Goal: Information Seeking & Learning: Learn about a topic

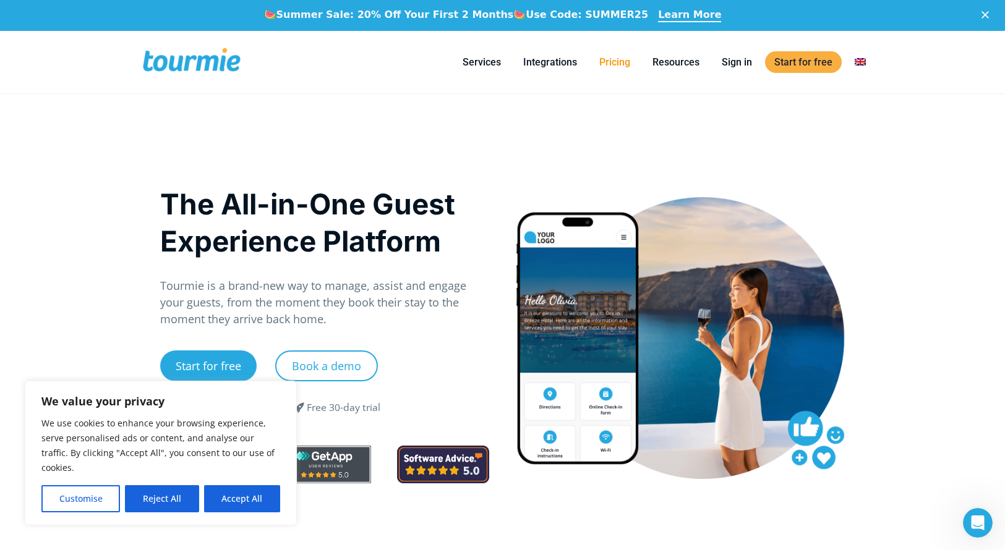
click at [610, 61] on link "Pricing" at bounding box center [614, 61] width 49 height 15
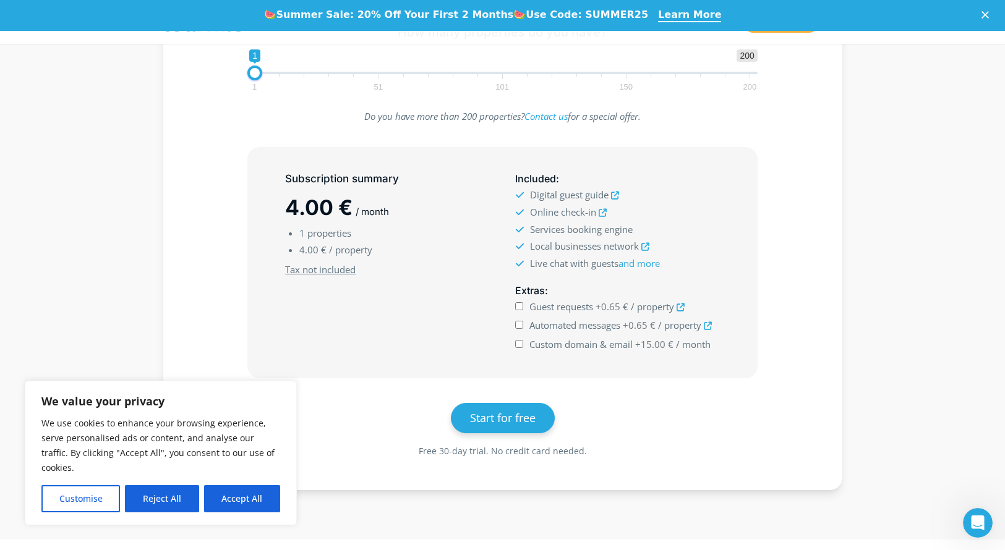
scroll to position [325, 0]
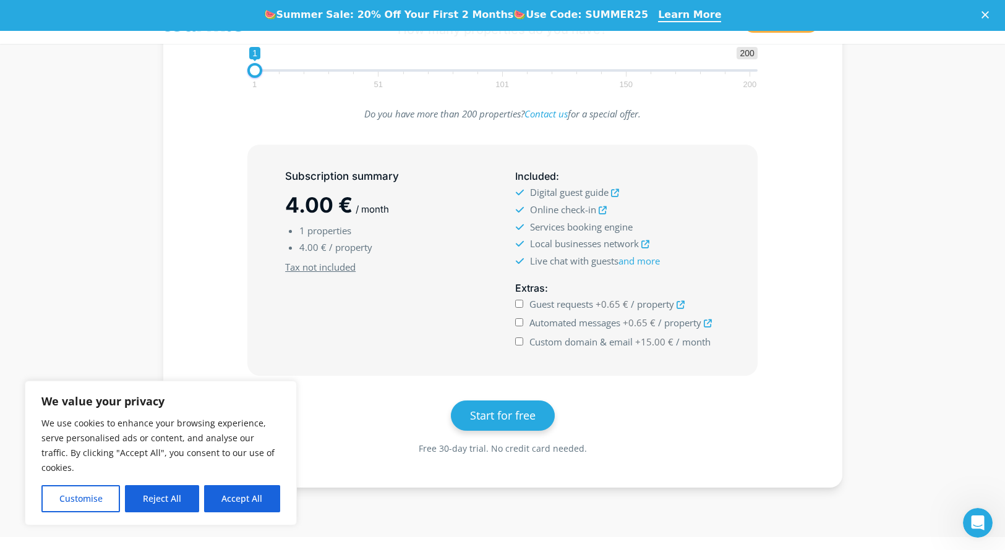
click at [616, 192] on icon at bounding box center [615, 193] width 8 height 8
click at [603, 210] on icon at bounding box center [602, 211] width 8 height 8
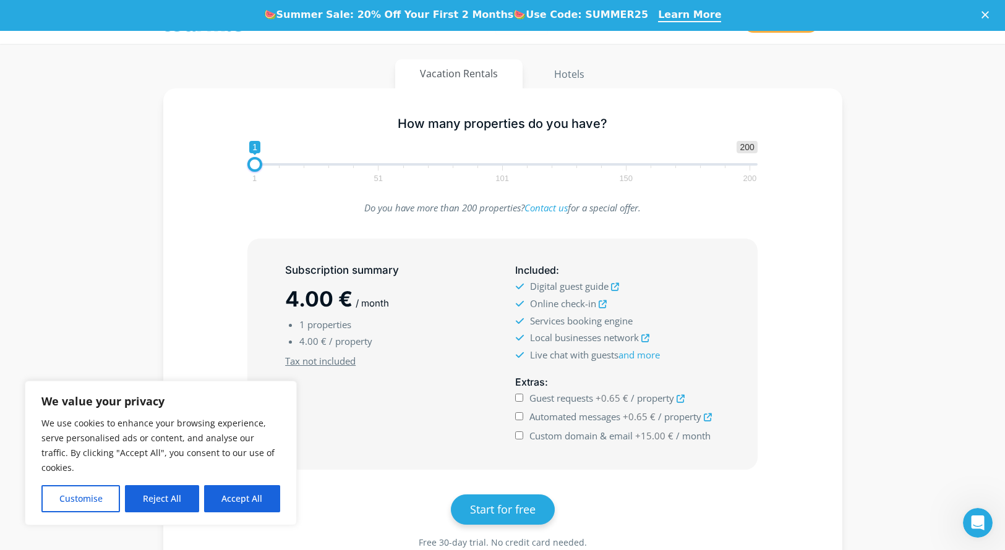
scroll to position [230, 0]
drag, startPoint x: 253, startPoint y: 164, endPoint x: 277, endPoint y: 166, distance: 23.6
click at [277, 166] on span at bounding box center [277, 165] width 15 height 15
type input "1"
drag, startPoint x: 276, startPoint y: 166, endPoint x: 267, endPoint y: 145, distance: 23.5
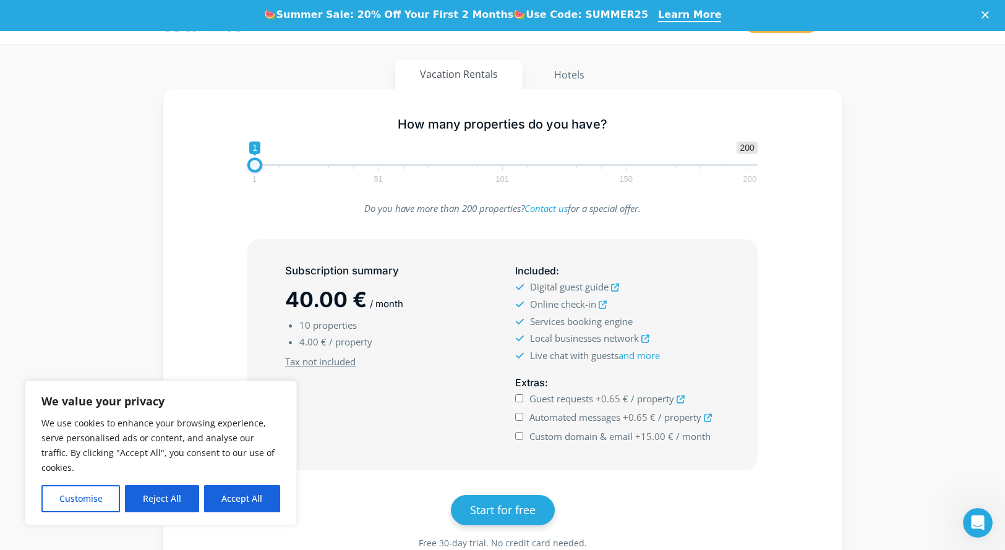
click at [220, 165] on div "How many properties do you have? 1 200 0 0 1 1 51 101 150 200 1" at bounding box center [502, 148] width 643 height 80
click at [561, 78] on button "Hotels" at bounding box center [569, 75] width 81 height 30
click at [240, 164] on div "1 200 0 0 1 1 51 101 150 200 1" at bounding box center [502, 162] width 536 height 40
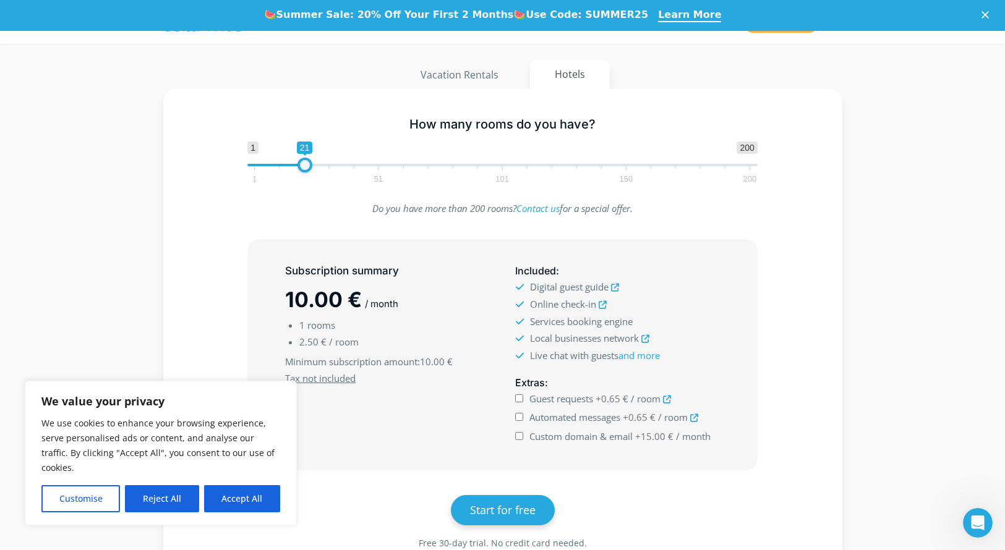
drag, startPoint x: 253, startPoint y: 164, endPoint x: 302, endPoint y: 165, distance: 49.5
click at [302, 165] on span at bounding box center [304, 165] width 15 height 15
drag, startPoint x: 302, startPoint y: 166, endPoint x: 219, endPoint y: 161, distance: 83.0
click at [219, 160] on div "How many rooms do you have? 1 200 0 0 1 1 51 101 150 200 1" at bounding box center [502, 148] width 643 height 80
type input "1"
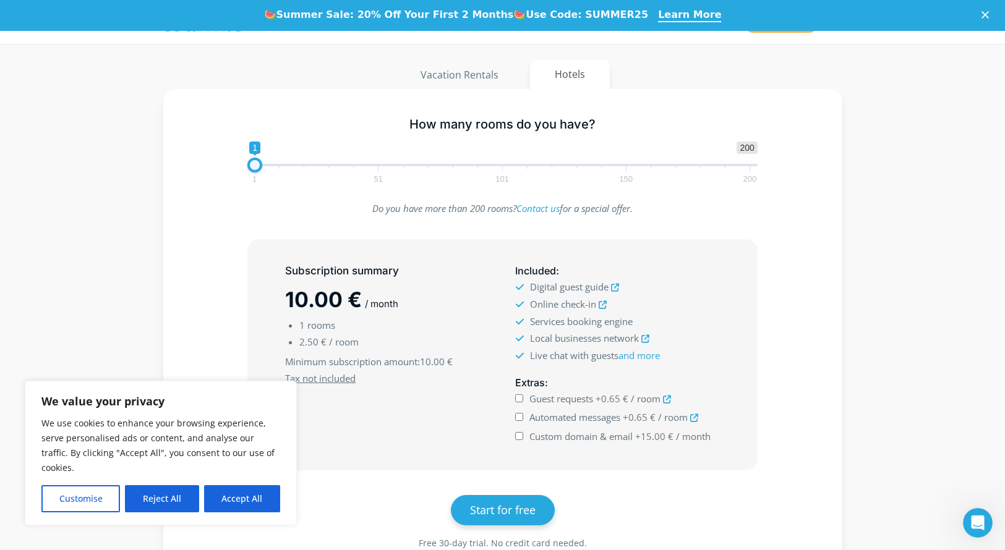
drag, startPoint x: 257, startPoint y: 166, endPoint x: 210, endPoint y: 161, distance: 47.2
click at [211, 161] on div "How many rooms do you have? 1 200 0 0 1 1 51 101 150 200 1" at bounding box center [502, 148] width 643 height 80
click at [217, 171] on div "How many rooms do you have? 1 200 0 0 1 1 51 101 150 200 1" at bounding box center [502, 148] width 643 height 80
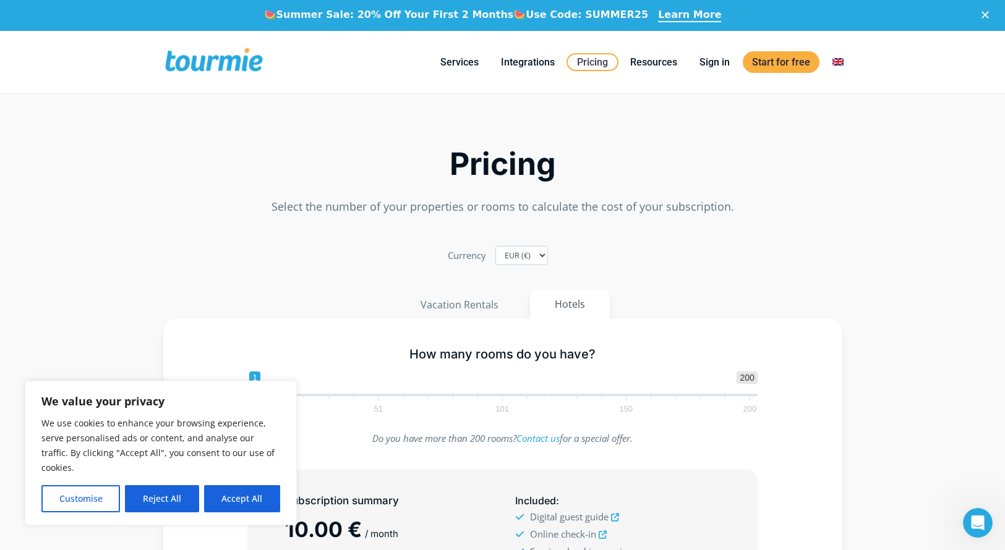
scroll to position [0, 0]
click at [213, 63] on span at bounding box center [213, 62] width 101 height 29
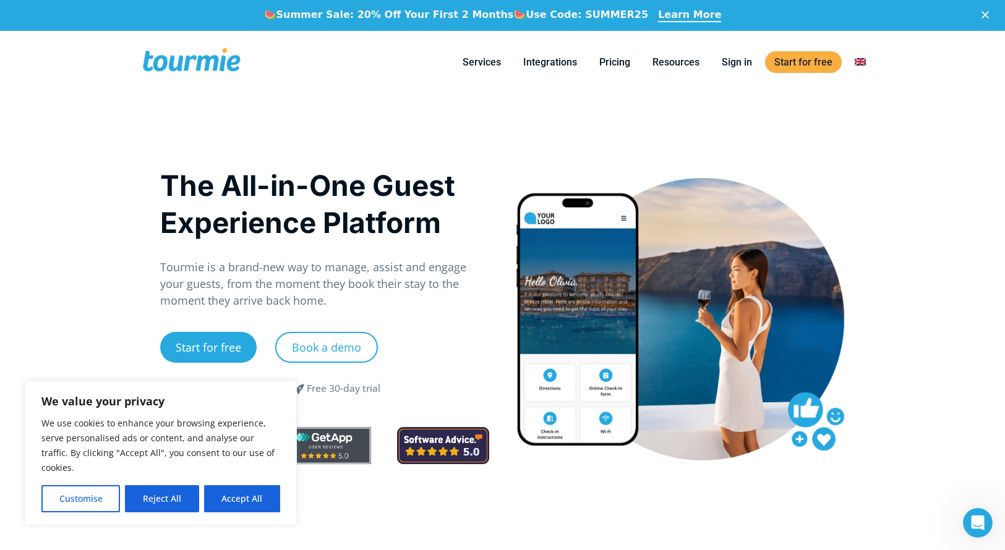
drag, startPoint x: 261, startPoint y: 502, endPoint x: 273, endPoint y: 490, distance: 16.6
click at [261, 502] on button "Accept All" at bounding box center [242, 498] width 76 height 27
checkbox input "true"
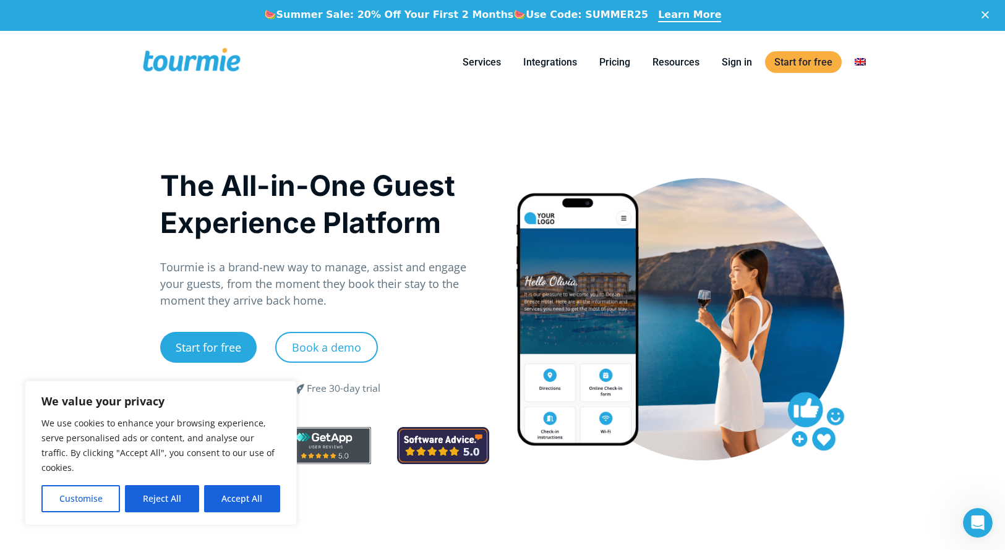
checkbox input "true"
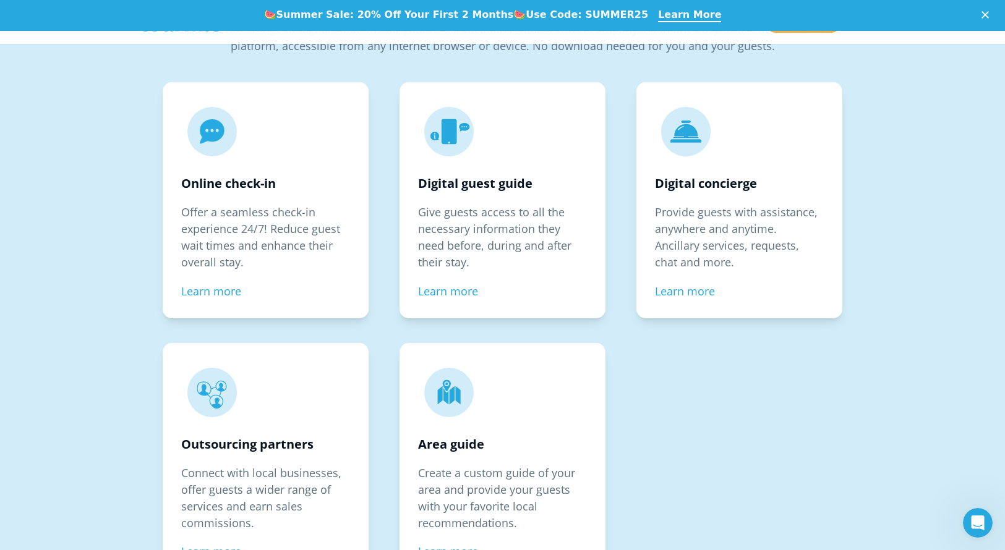
scroll to position [1888, 0]
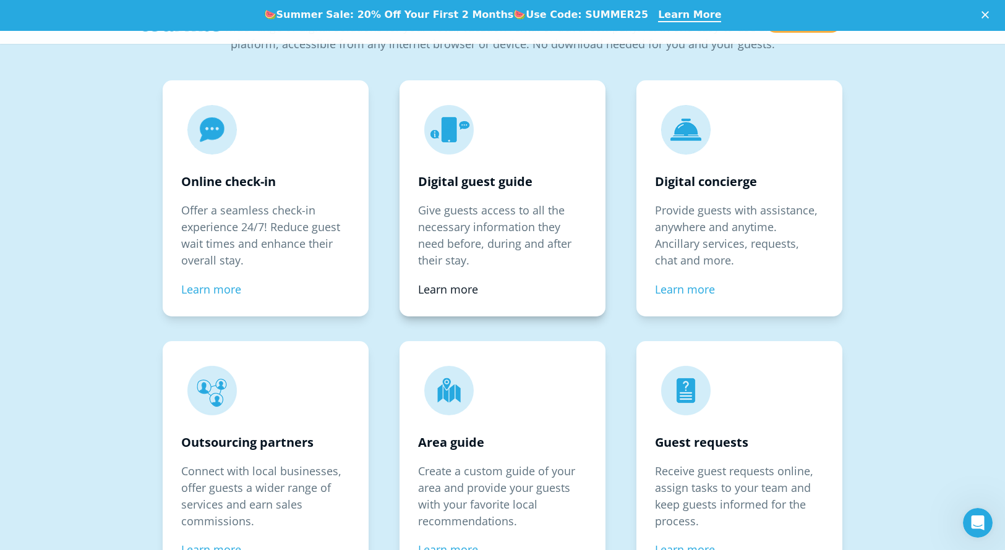
click at [448, 287] on link "Learn more" at bounding box center [448, 289] width 60 height 15
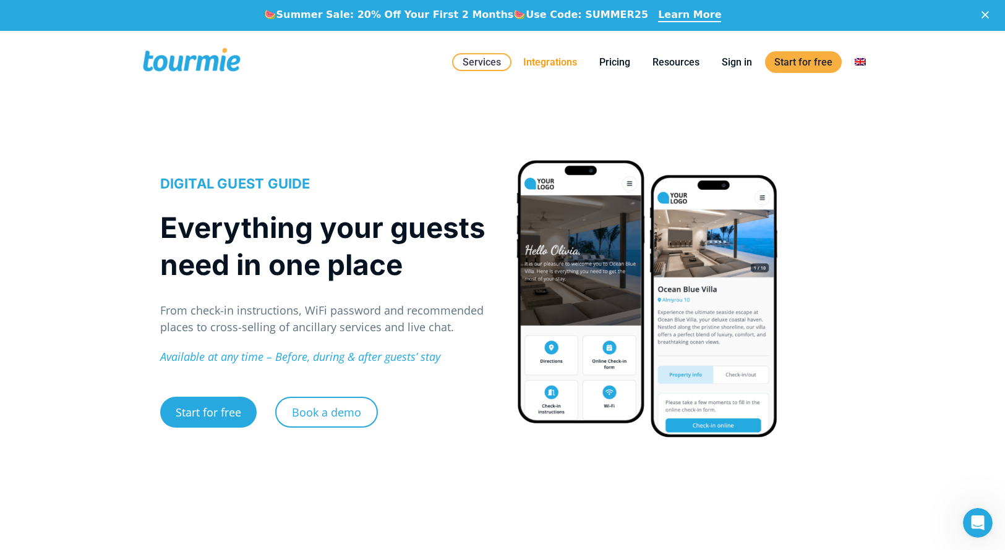
click at [553, 61] on link "Integrations" at bounding box center [550, 61] width 72 height 15
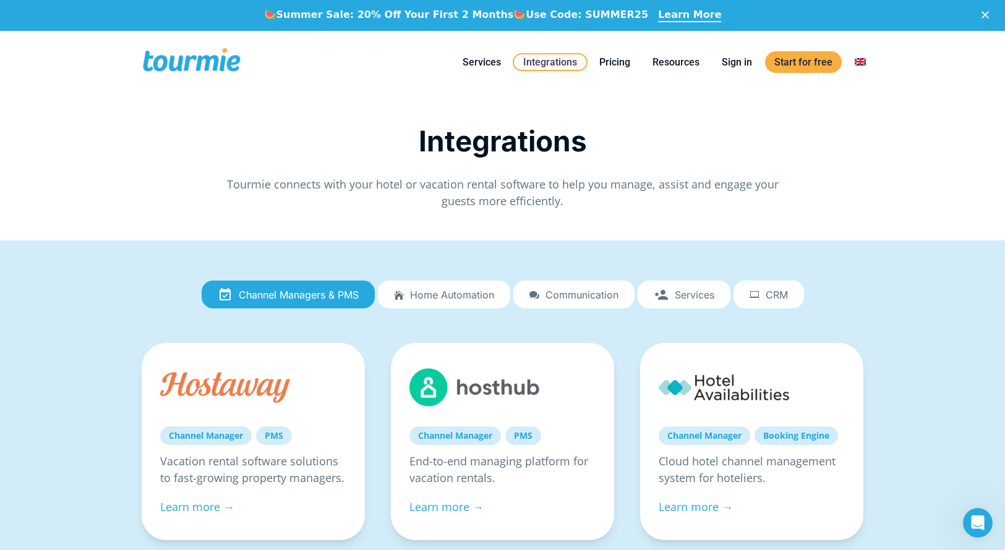
click at [483, 297] on span "Home automation" at bounding box center [452, 294] width 84 height 11
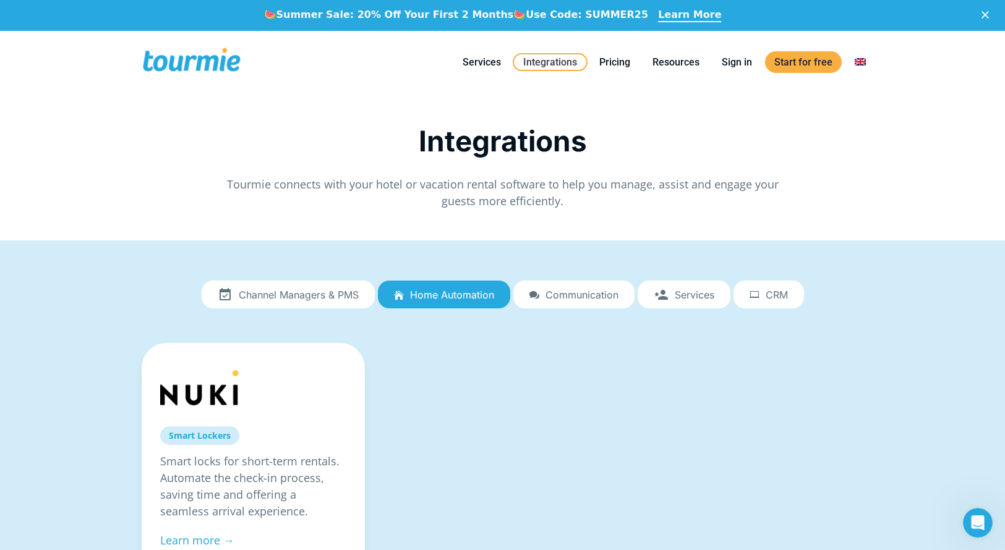
click at [565, 295] on span "Communication" at bounding box center [581, 294] width 73 height 11
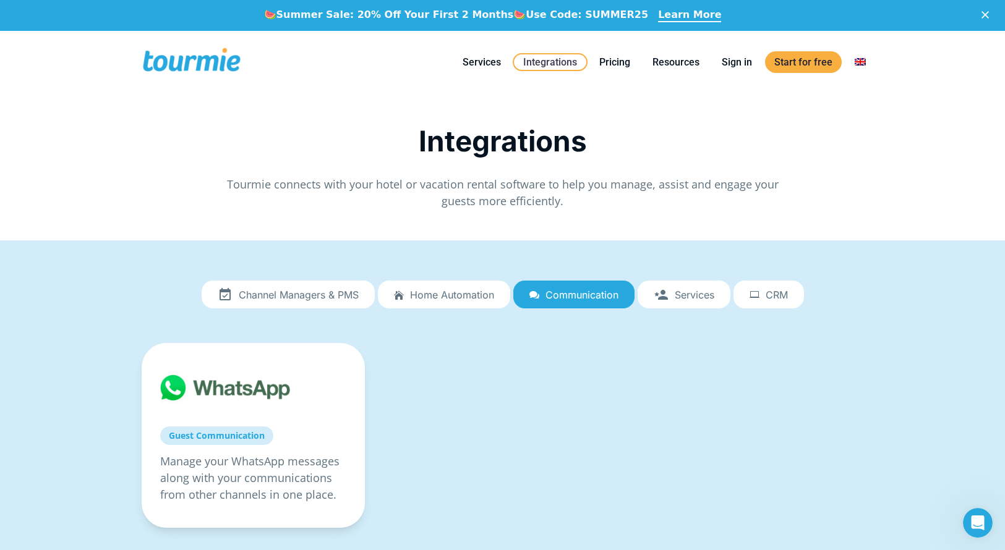
click at [681, 292] on span "Services" at bounding box center [695, 294] width 40 height 11
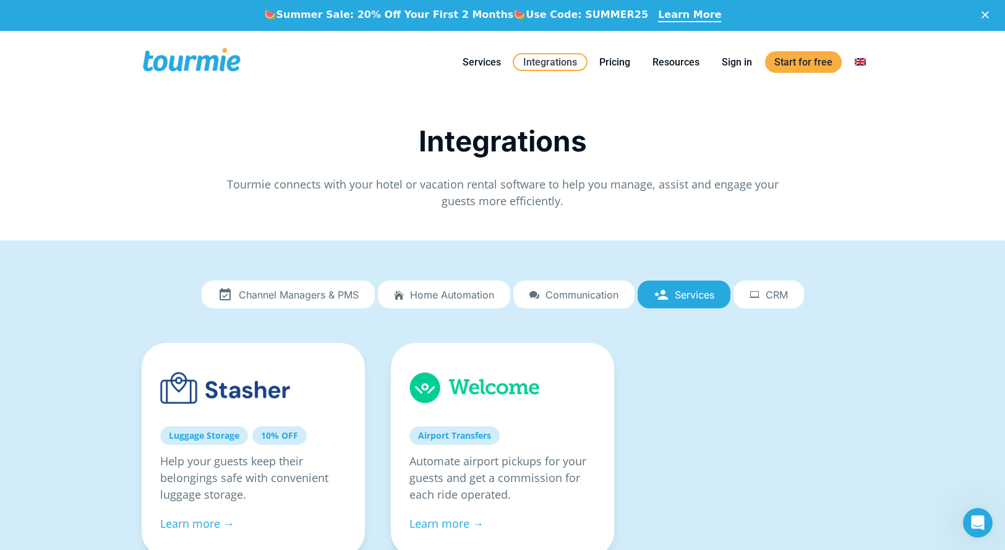
click at [783, 295] on span "CRM" at bounding box center [776, 294] width 22 height 11
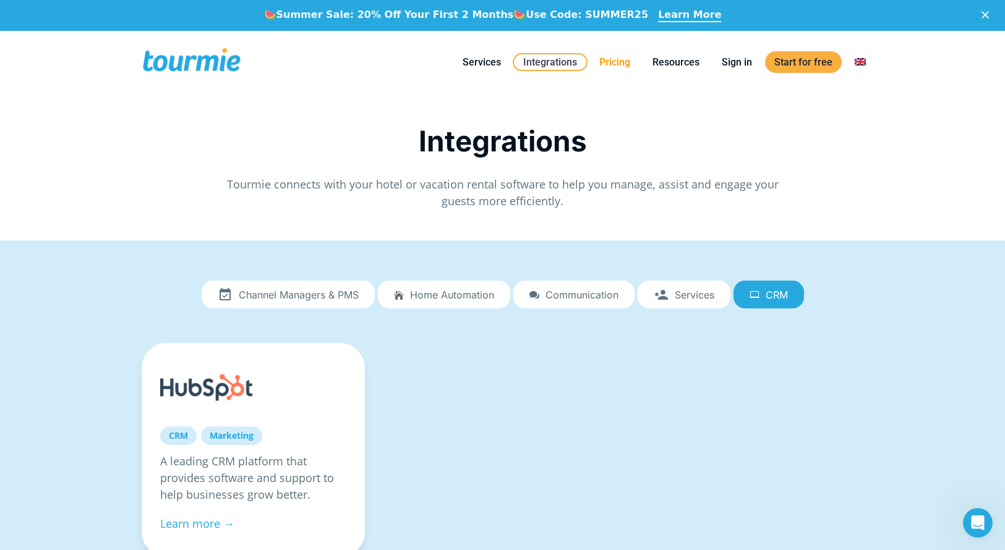
click at [616, 55] on link "Pricing" at bounding box center [614, 61] width 49 height 15
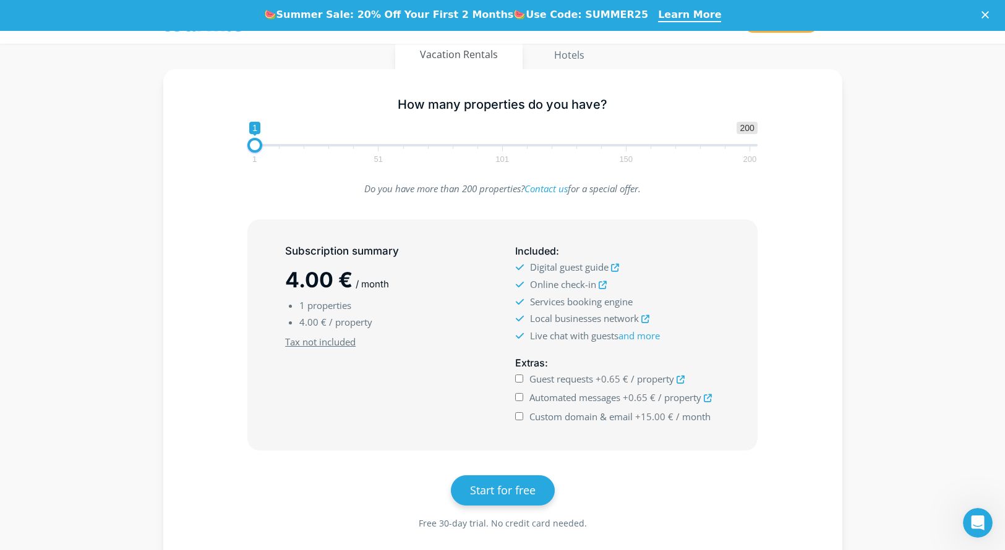
scroll to position [255, 0]
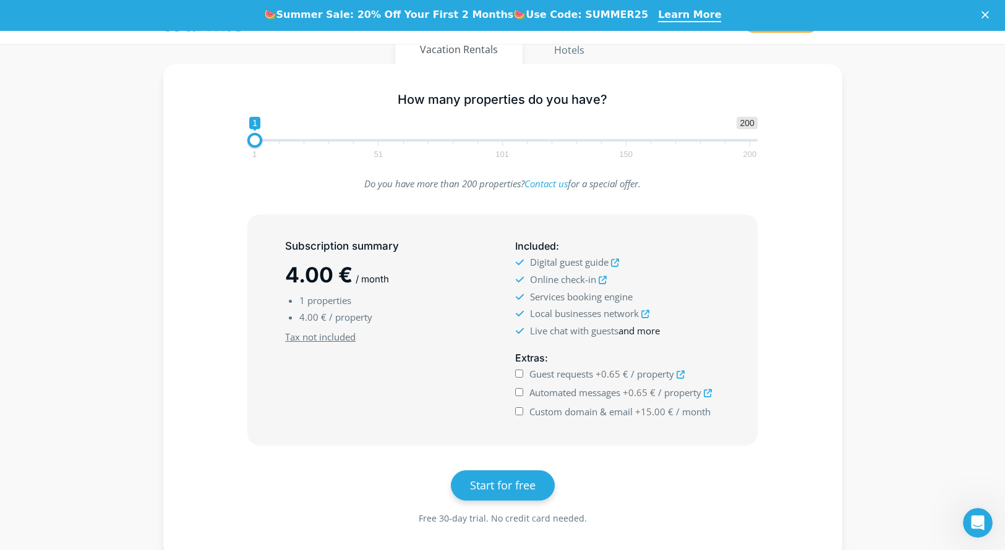
click at [640, 329] on link "and more" at bounding box center [638, 331] width 41 height 12
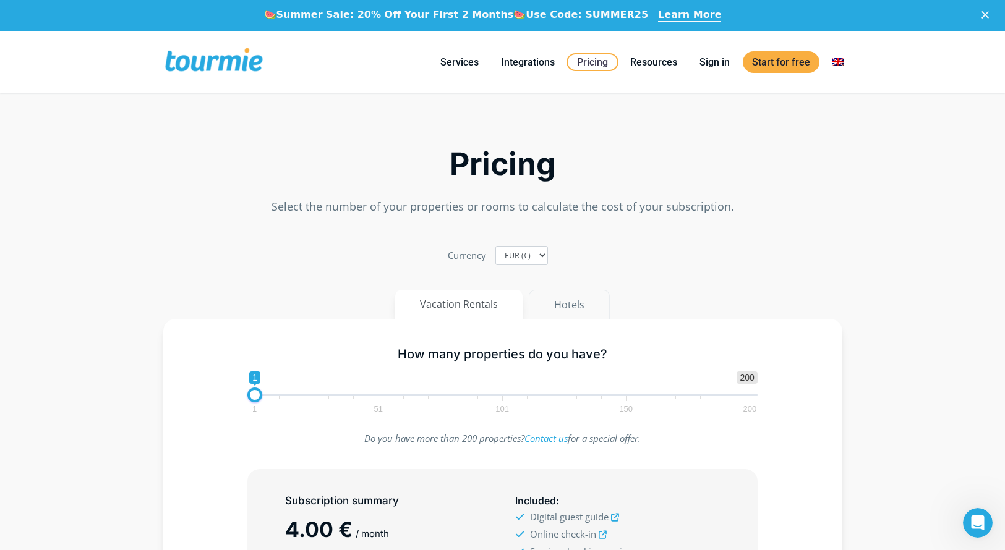
click at [568, 298] on button "Hotels" at bounding box center [569, 305] width 81 height 30
click at [495, 301] on button "Vacation Rentals" at bounding box center [459, 305] width 129 height 30
click at [565, 304] on button "Hotels" at bounding box center [569, 305] width 81 height 30
click at [469, 302] on button "Vacation Rentals" at bounding box center [459, 305] width 129 height 30
click at [548, 303] on button "Hotels" at bounding box center [569, 305] width 81 height 30
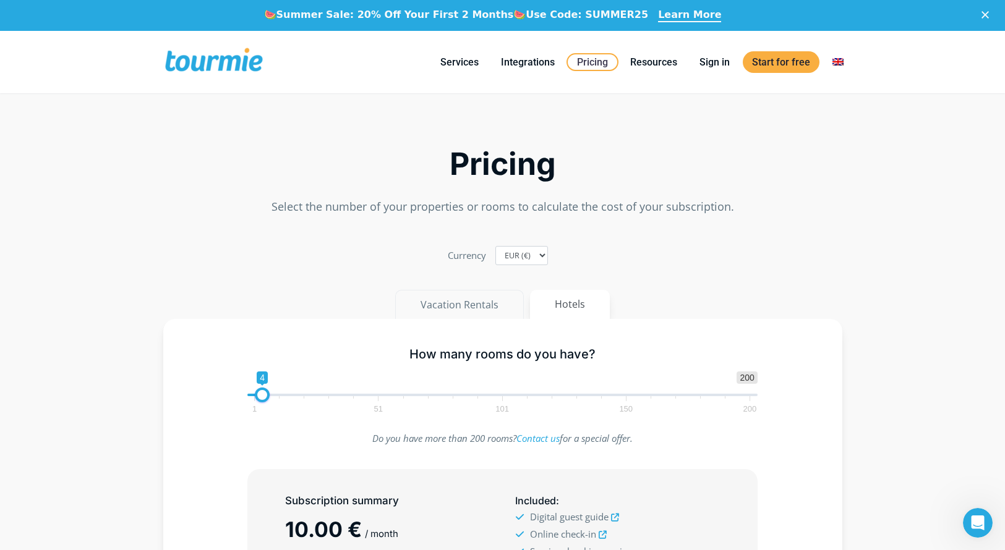
click at [503, 302] on button "Vacation Rentals" at bounding box center [459, 305] width 129 height 30
